Goal: Check status: Check status

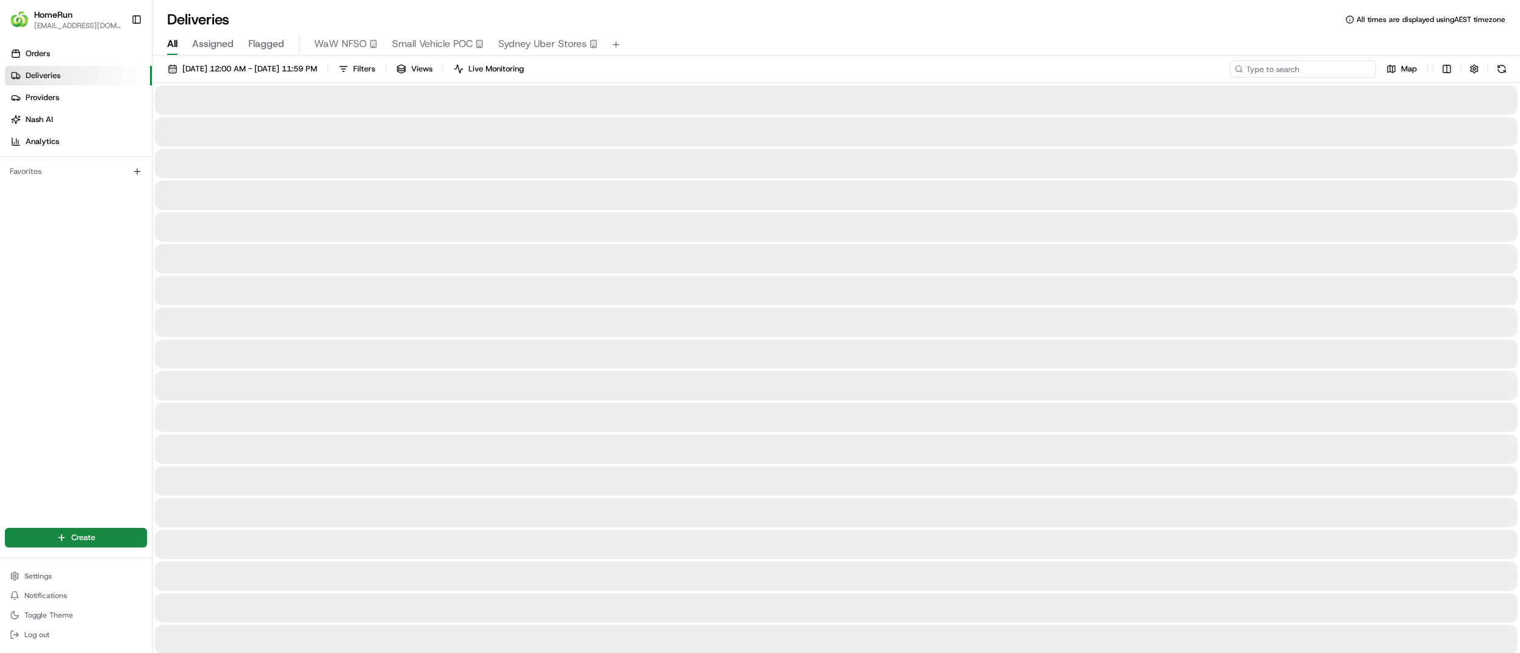
click at [1363, 67] on input at bounding box center [1303, 68] width 146 height 17
paste input "264702032"
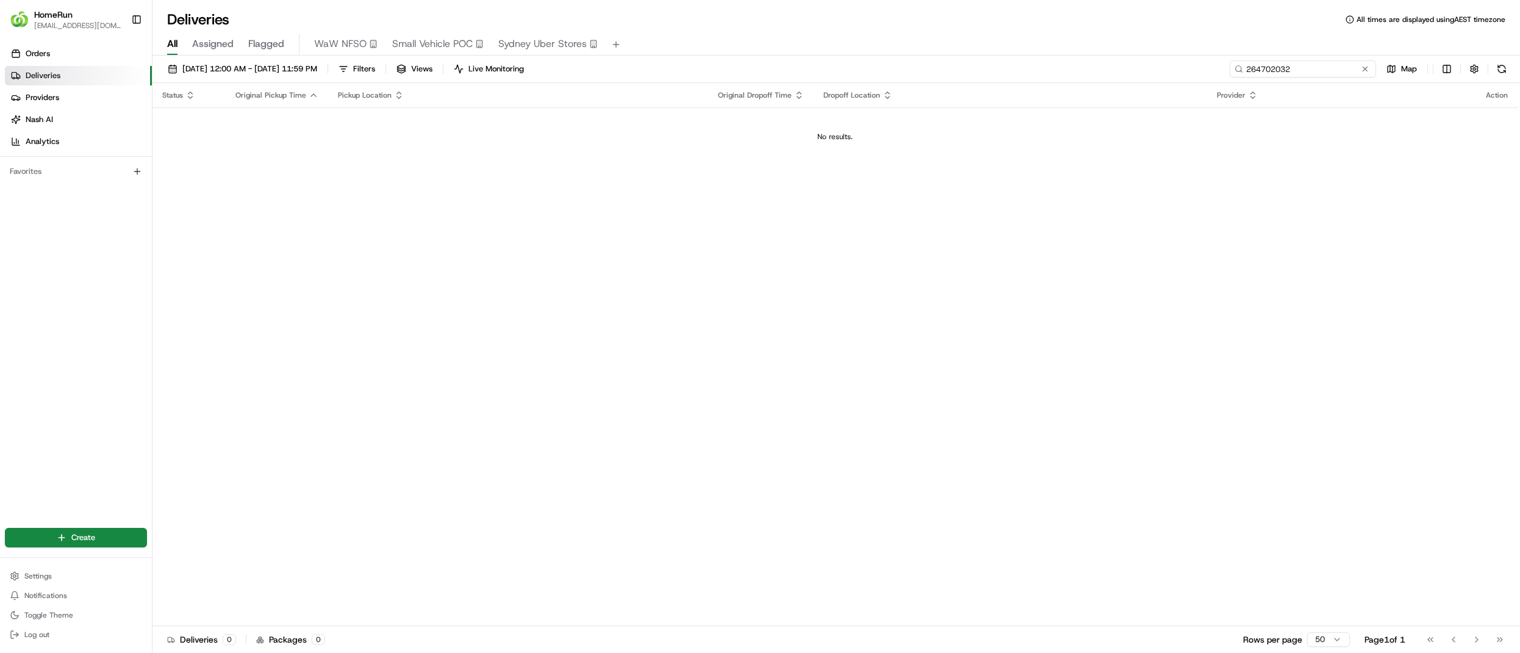
type input "264702032"
click at [246, 68] on span "[DATE] 12:00 AM - [DATE] 11:59 PM" at bounding box center [249, 68] width 135 height 11
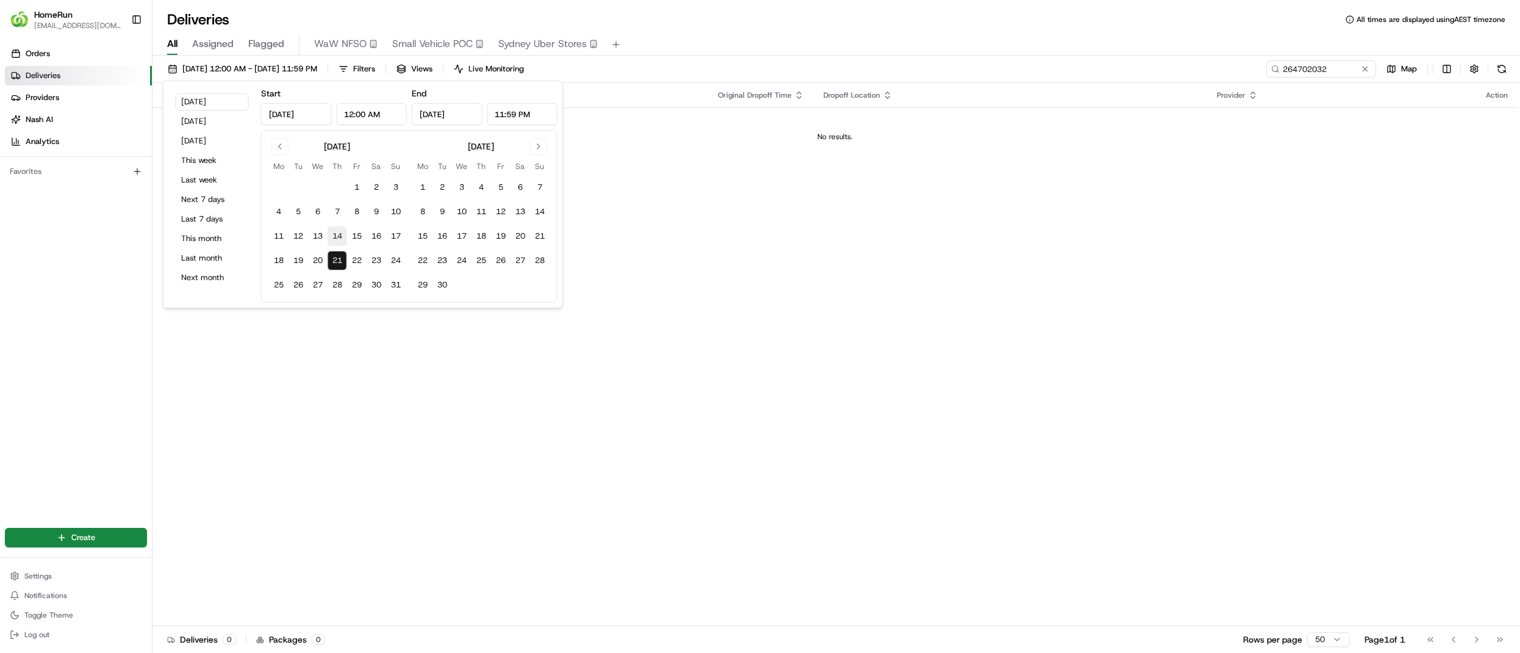
click at [331, 231] on button "14" at bounding box center [338, 236] width 20 height 20
type input "[DATE]"
drag, startPoint x: 331, startPoint y: 231, endPoint x: 338, endPoint y: 231, distance: 7.3
click at [331, 231] on button "14" at bounding box center [338, 236] width 20 height 20
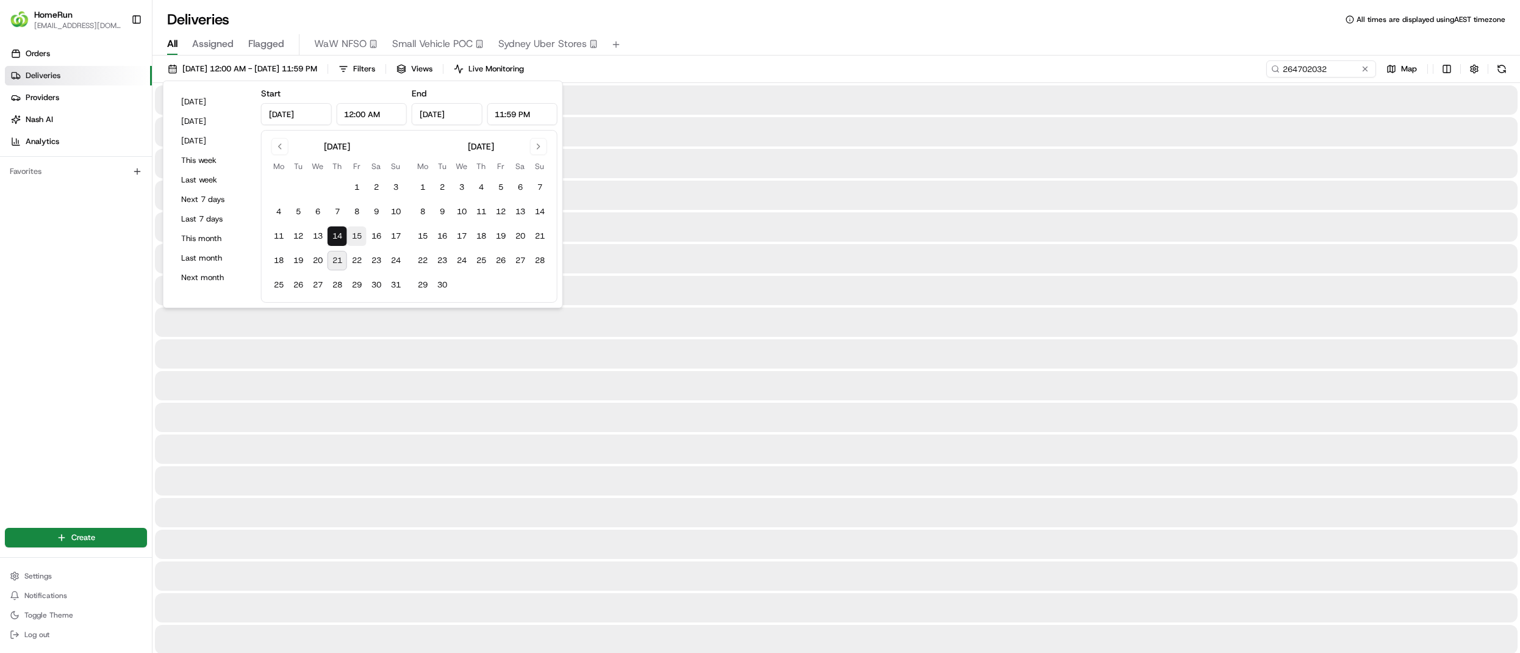
click at [357, 233] on button "15" at bounding box center [357, 236] width 20 height 20
type input "[DATE]"
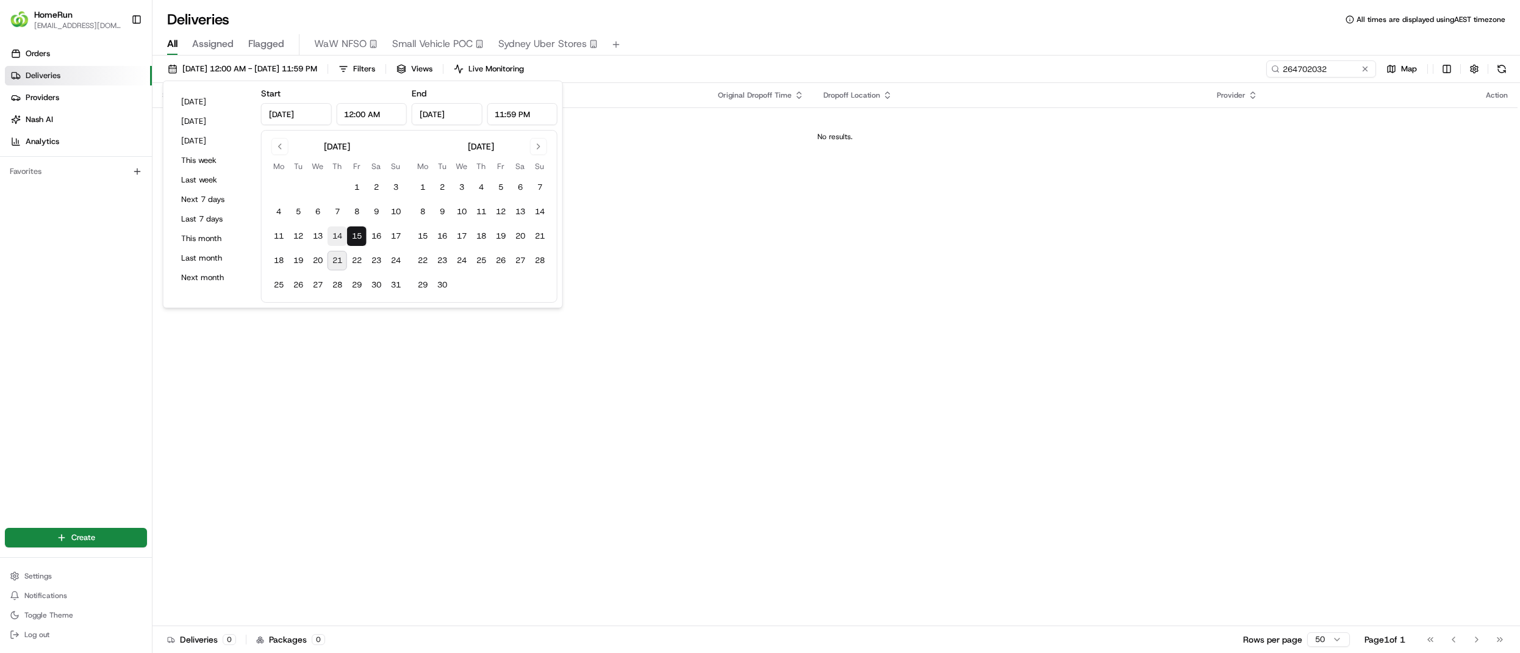
click at [340, 234] on button "14" at bounding box center [338, 236] width 20 height 20
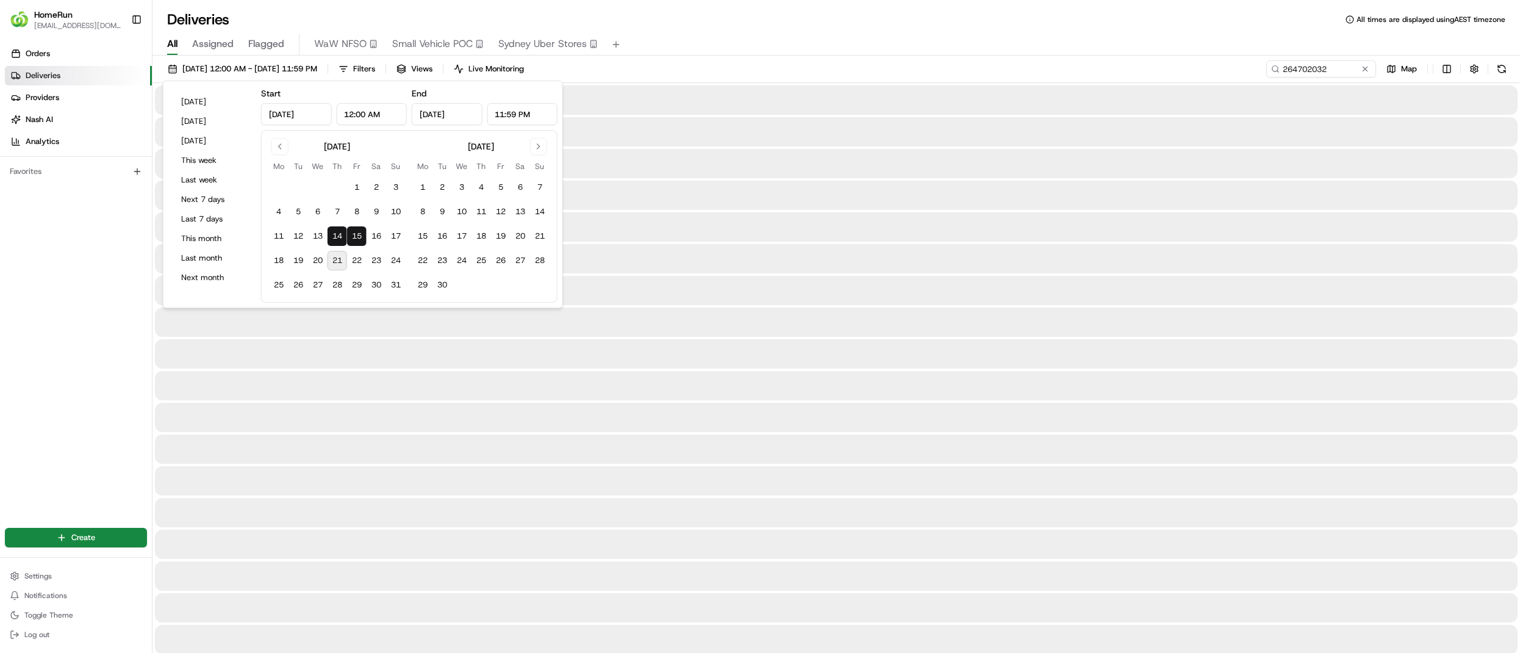
click at [355, 234] on button "15" at bounding box center [357, 236] width 20 height 20
type input "[DATE]"
click at [776, 67] on div "[DATE] 12:00 AM - [DATE] 11:59 PM Filters Views Live Monitoring 264702032 Map" at bounding box center [835, 71] width 1367 height 23
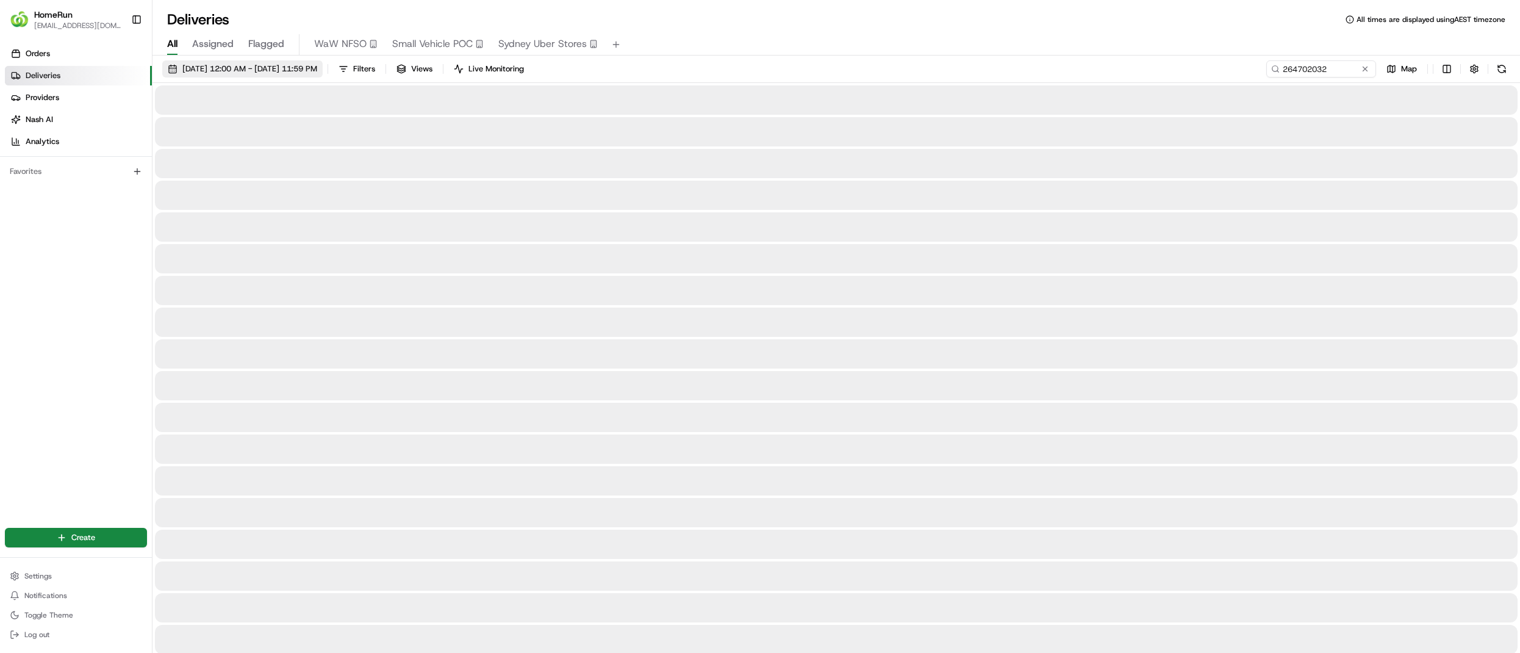
click at [317, 63] on span "[DATE] 12:00 AM - [DATE] 11:59 PM" at bounding box center [249, 68] width 135 height 11
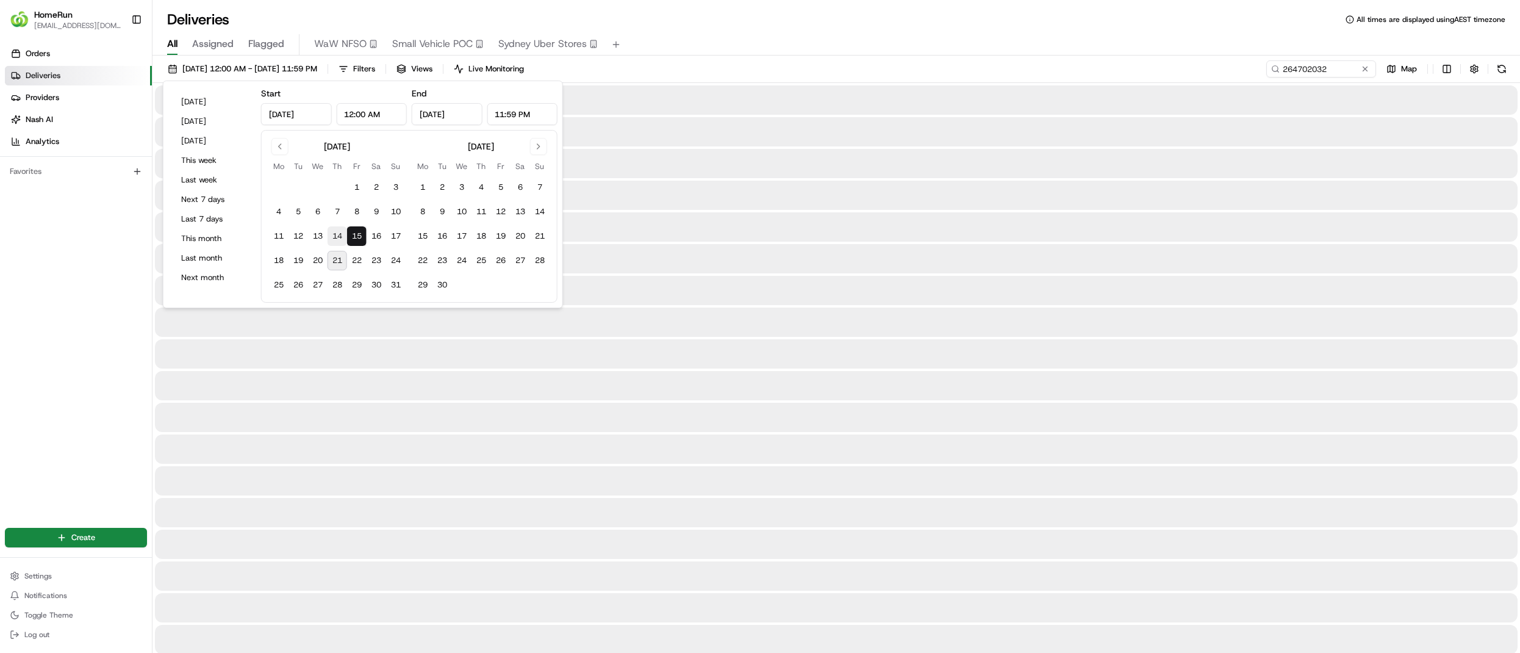
click at [334, 235] on button "14" at bounding box center [338, 236] width 20 height 20
click at [359, 234] on button "15" at bounding box center [357, 236] width 20 height 20
click at [338, 235] on button "14" at bounding box center [338, 236] width 20 height 20
type input "[DATE]"
click at [720, 24] on div "Deliveries All times are displayed using AEST timezone" at bounding box center [835, 20] width 1367 height 20
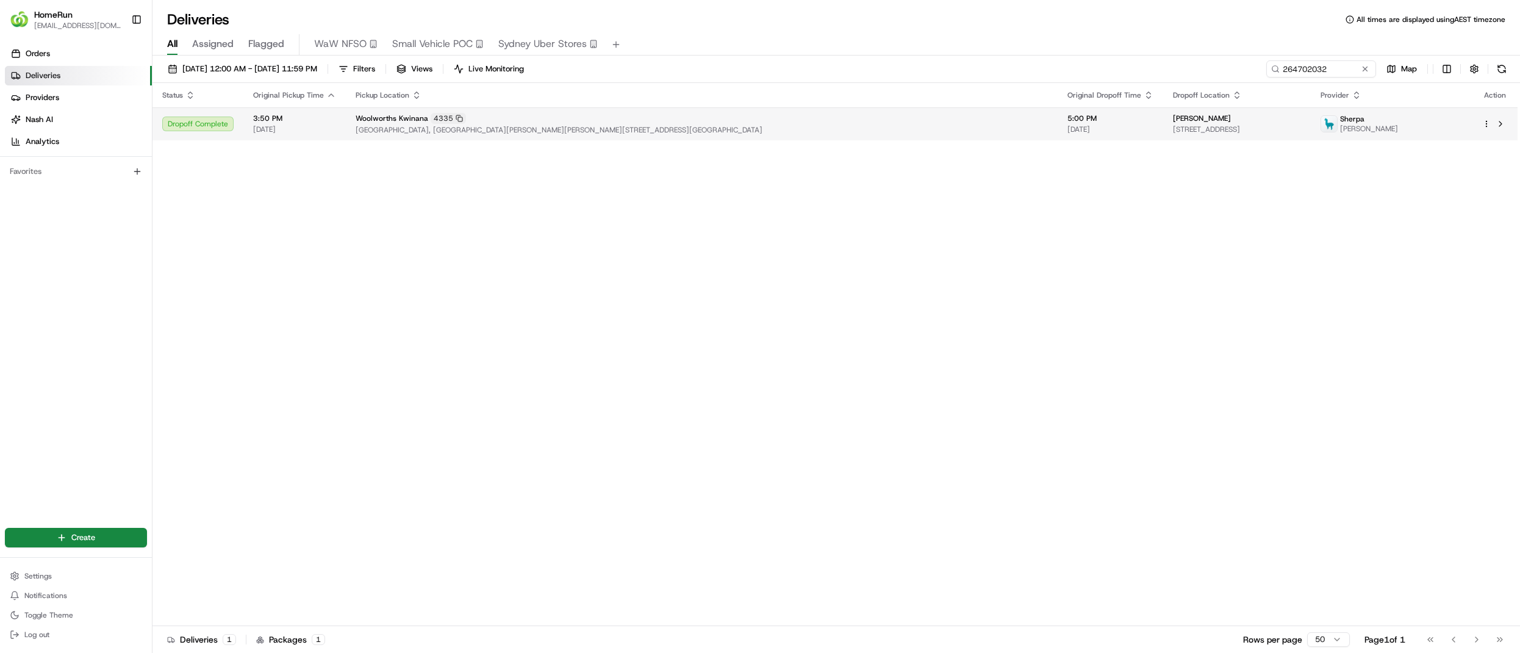
click at [550, 128] on span "[GEOGRAPHIC_DATA], [GEOGRAPHIC_DATA][PERSON_NAME][PERSON_NAME][STREET_ADDRESS][…" at bounding box center [702, 130] width 692 height 10
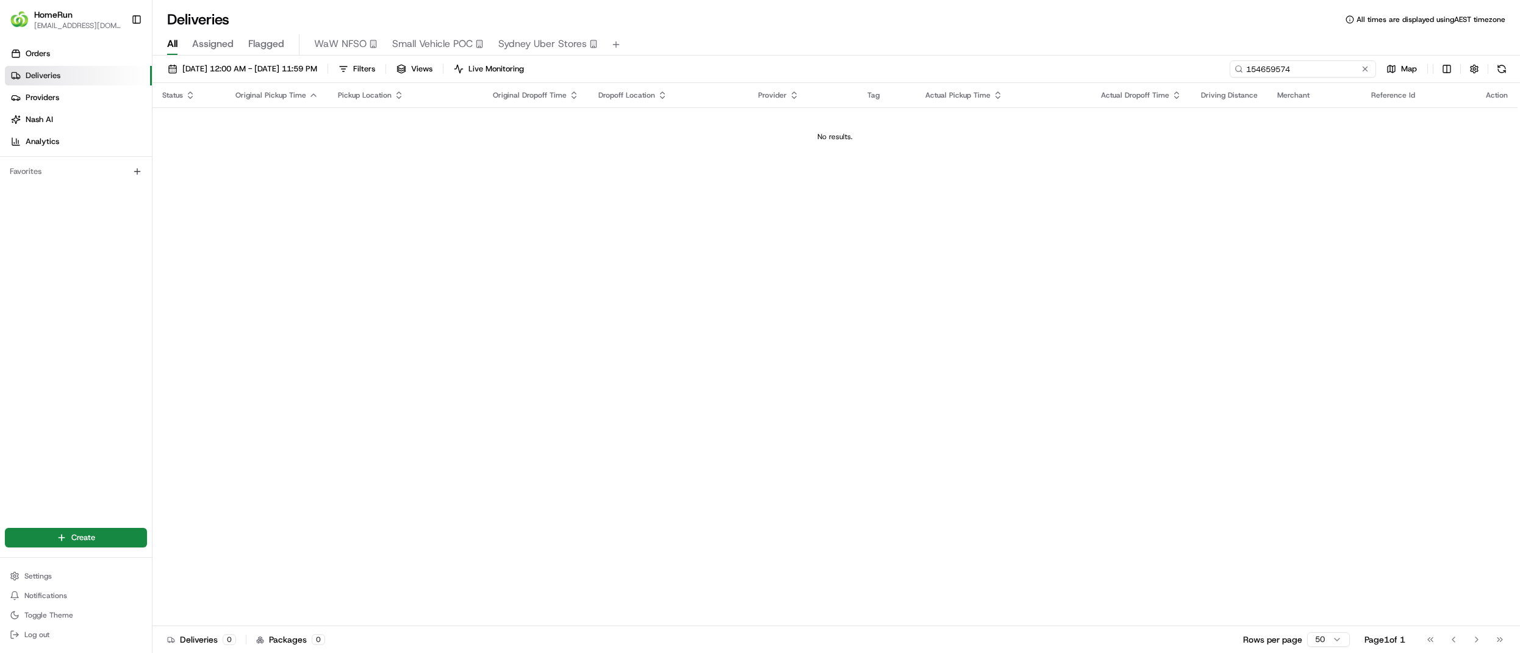
drag, startPoint x: 1337, startPoint y: 63, endPoint x: 1140, endPoint y: 61, distance: 197.0
click at [1140, 61] on div "21/08/2025 12:00 AM - 28/08/2025 11:59 PM Filters Views Live Monitoring 1546595…" at bounding box center [835, 71] width 1367 height 23
paste input "265741525"
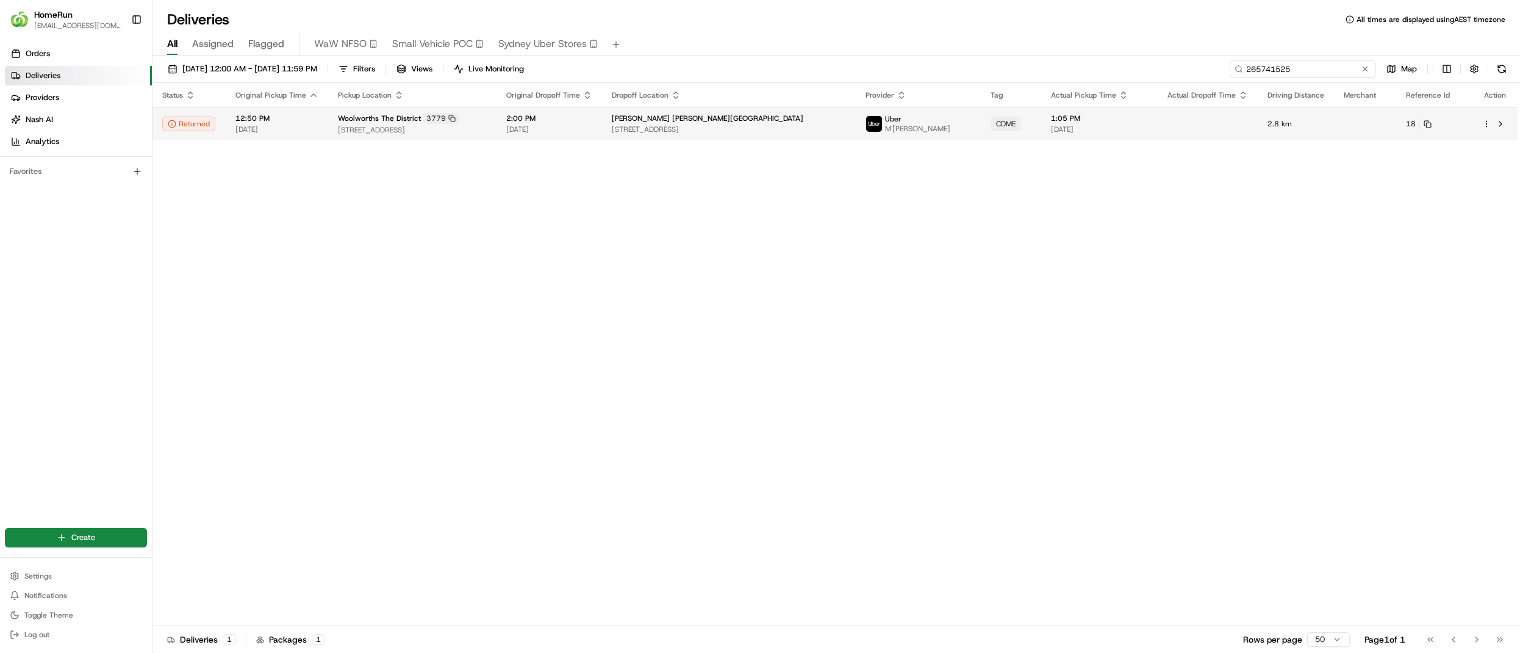
type input "265741525"
click at [592, 116] on span "2:00 PM" at bounding box center [549, 118] width 86 height 10
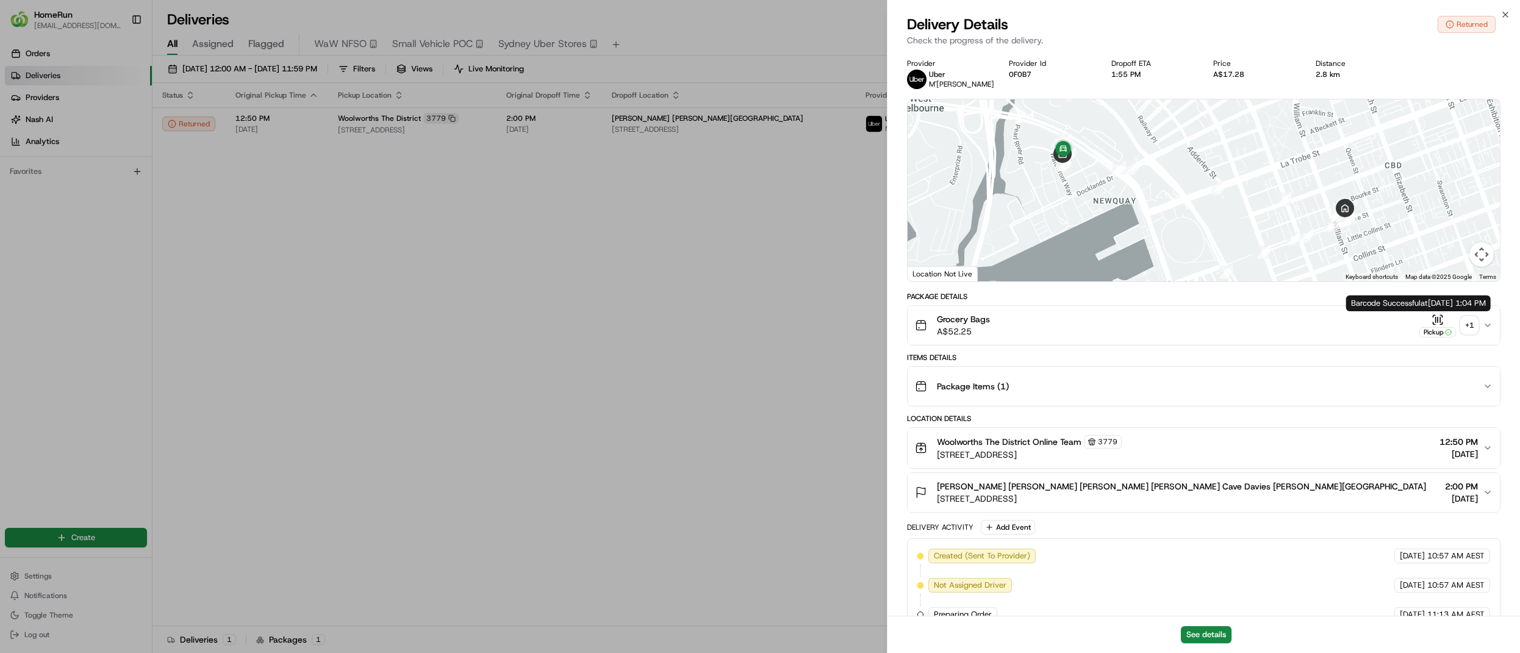
click at [1460, 320] on button "Pickup + 1" at bounding box center [1448, 326] width 59 height 24
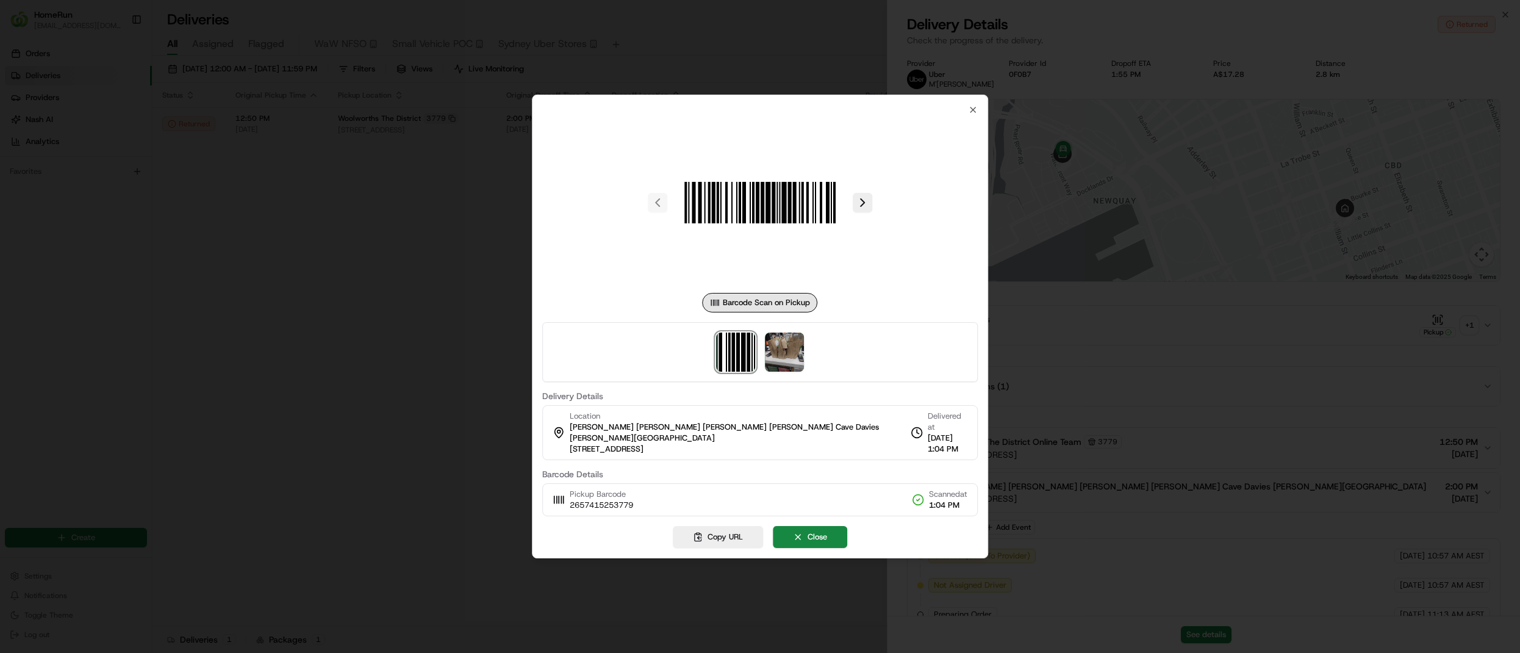
click at [803, 336] on div at bounding box center [759, 352] width 435 height 60
click at [793, 345] on img at bounding box center [784, 351] width 39 height 39
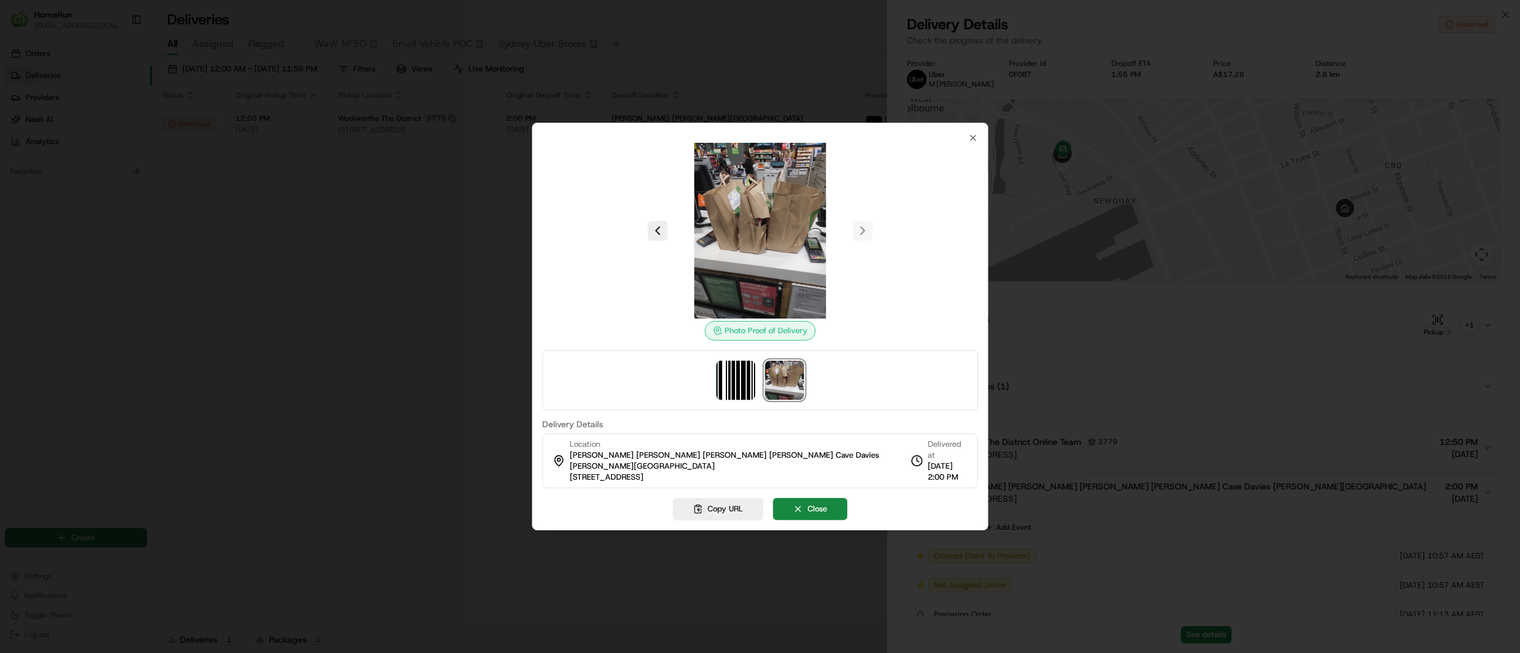
click at [977, 142] on div "Photo Proof of Delivery Delivery Details Location Davies Collison Cave Davies C…" at bounding box center [760, 326] width 456 height 407
click at [973, 140] on icon "button" at bounding box center [972, 137] width 5 height 5
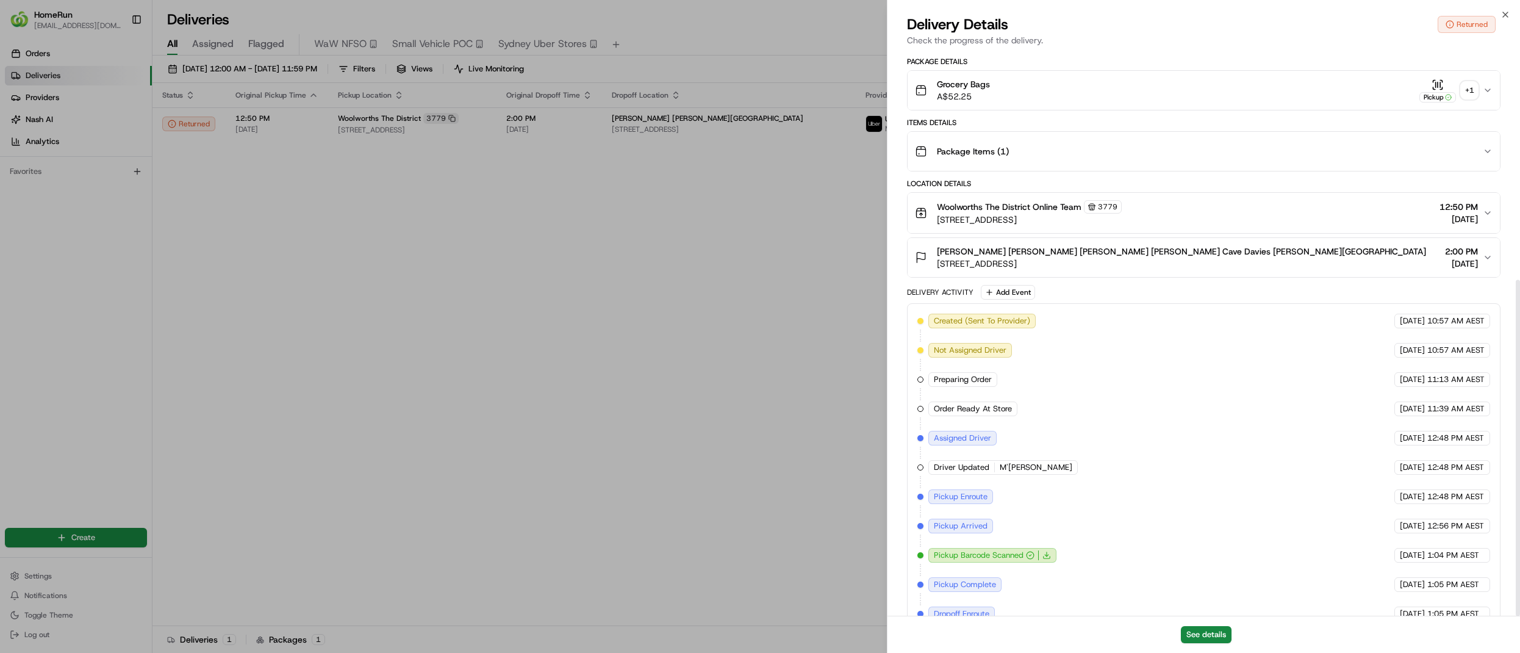
scroll to position [384, 0]
